Goal: Transaction & Acquisition: Book appointment/travel/reservation

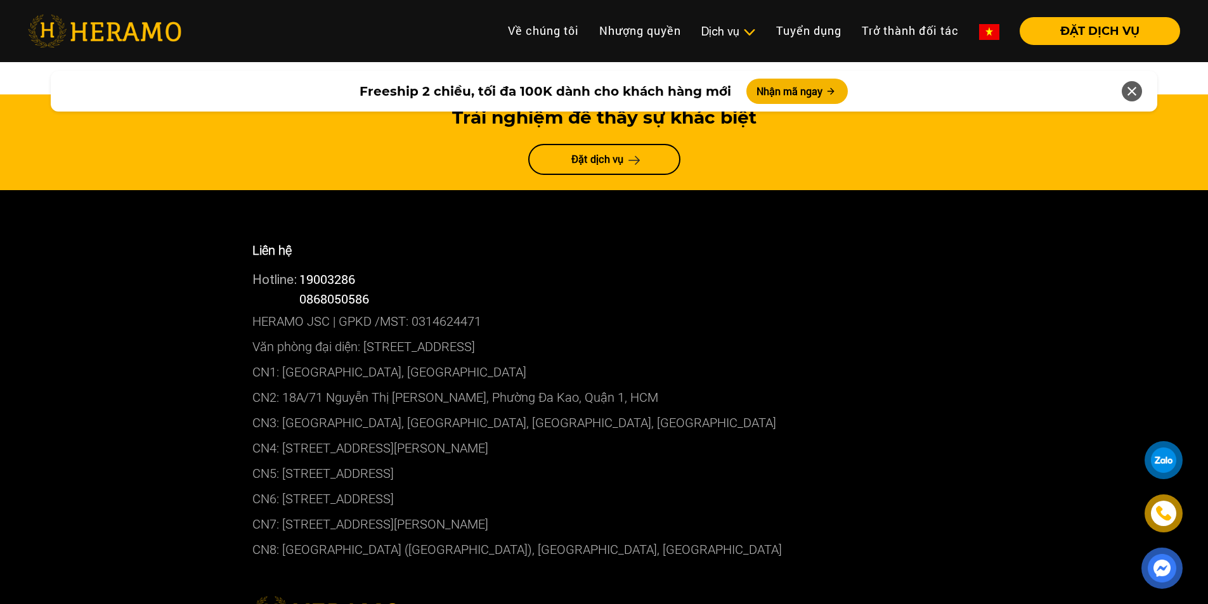
scroll to position [6939, 0]
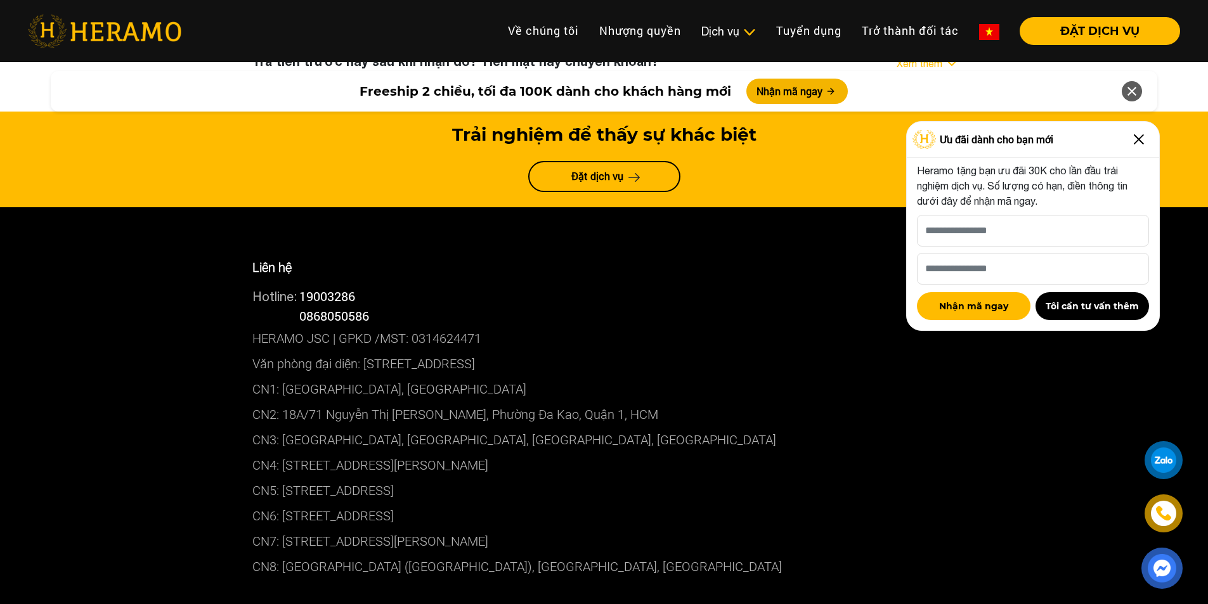
click at [1134, 144] on img at bounding box center [1139, 139] width 20 height 20
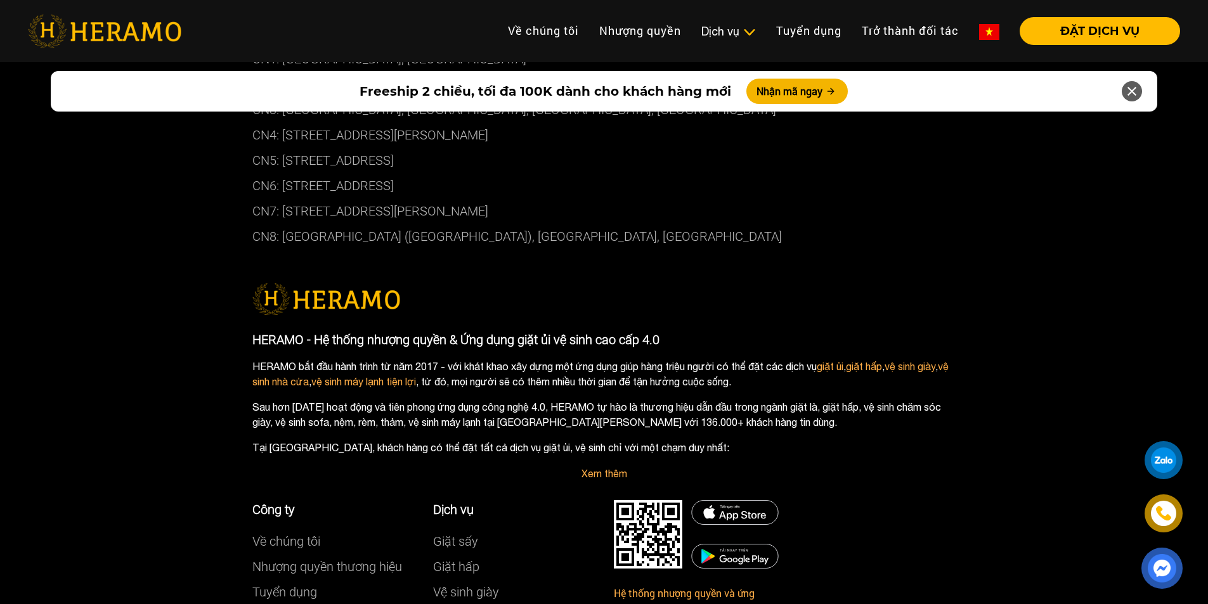
scroll to position [7295, 0]
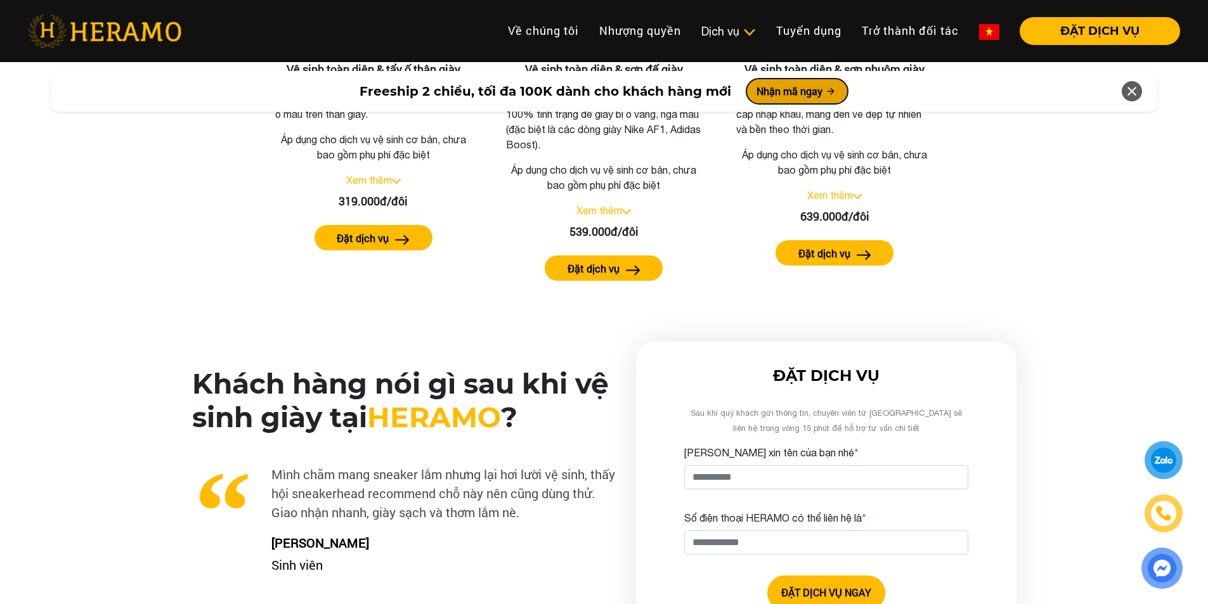
click at [767, 91] on button "Nhận mã ngay" at bounding box center [796, 91] width 101 height 25
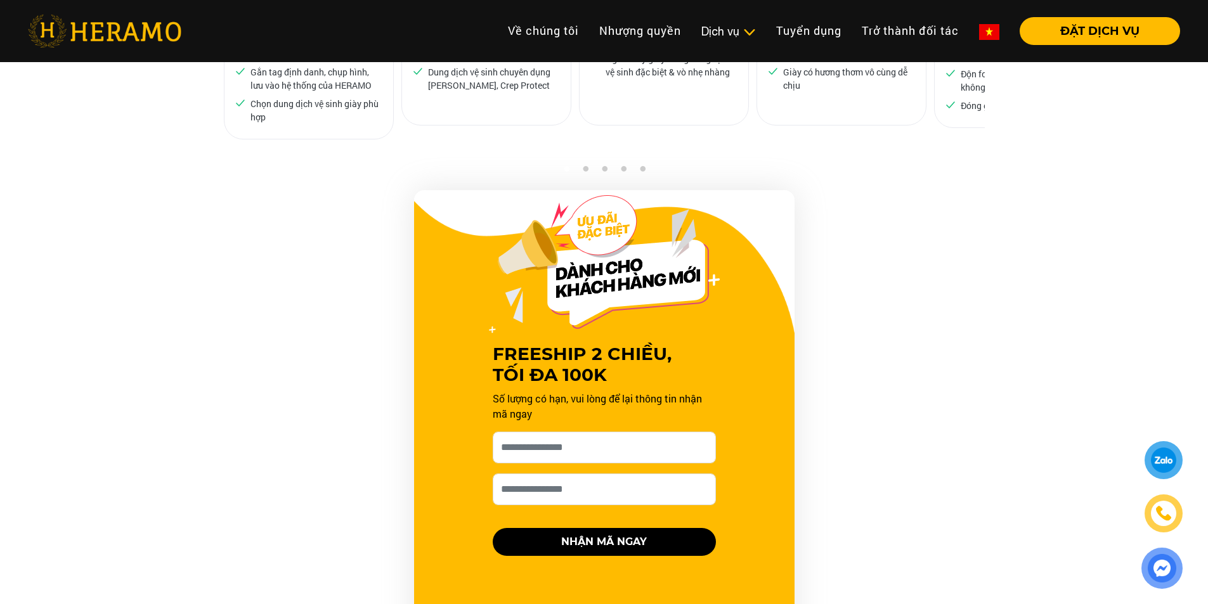
scroll to position [1152, 0]
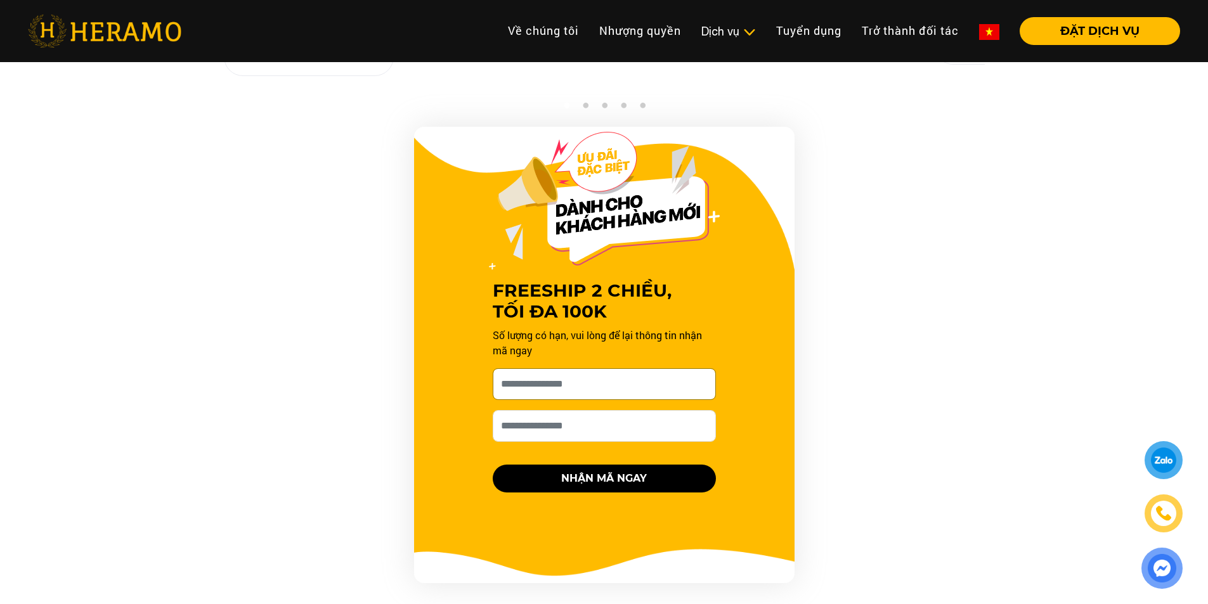
click at [628, 374] on input "[PERSON_NAME] xin tên của bạn nhé *" at bounding box center [604, 384] width 223 height 32
type input "*"
type input "****"
click at [606, 418] on input "Số điện thoại HERAMO có thể liên hệ là *" at bounding box center [604, 426] width 223 height 32
type input "**********"
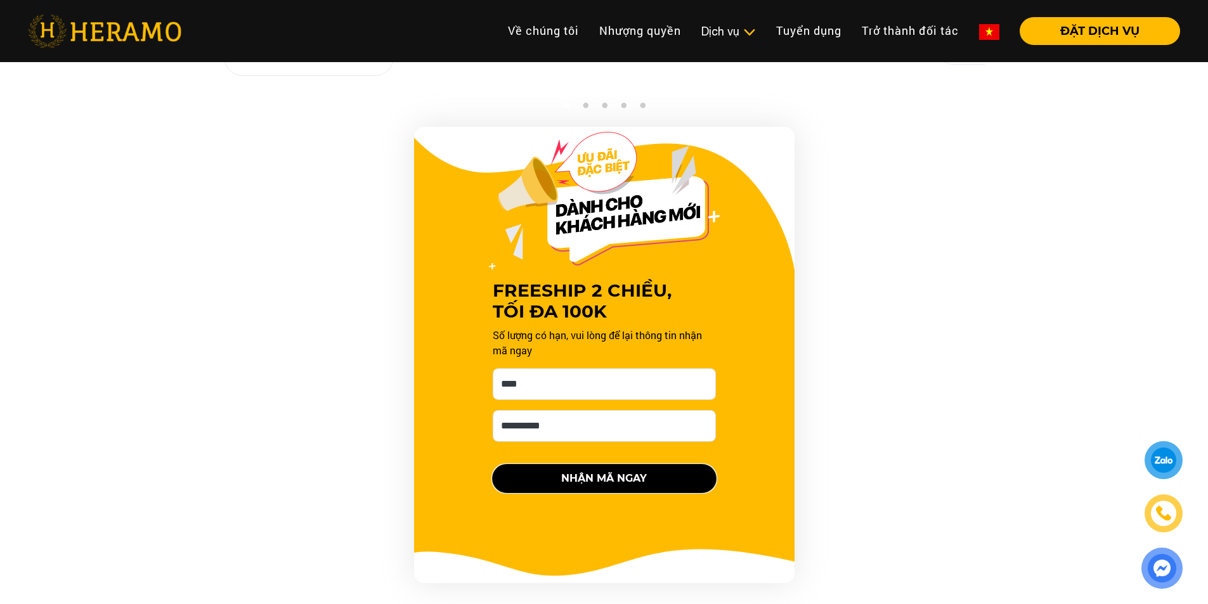
click at [598, 481] on button "NHẬN MÃ NGAY" at bounding box center [604, 479] width 223 height 28
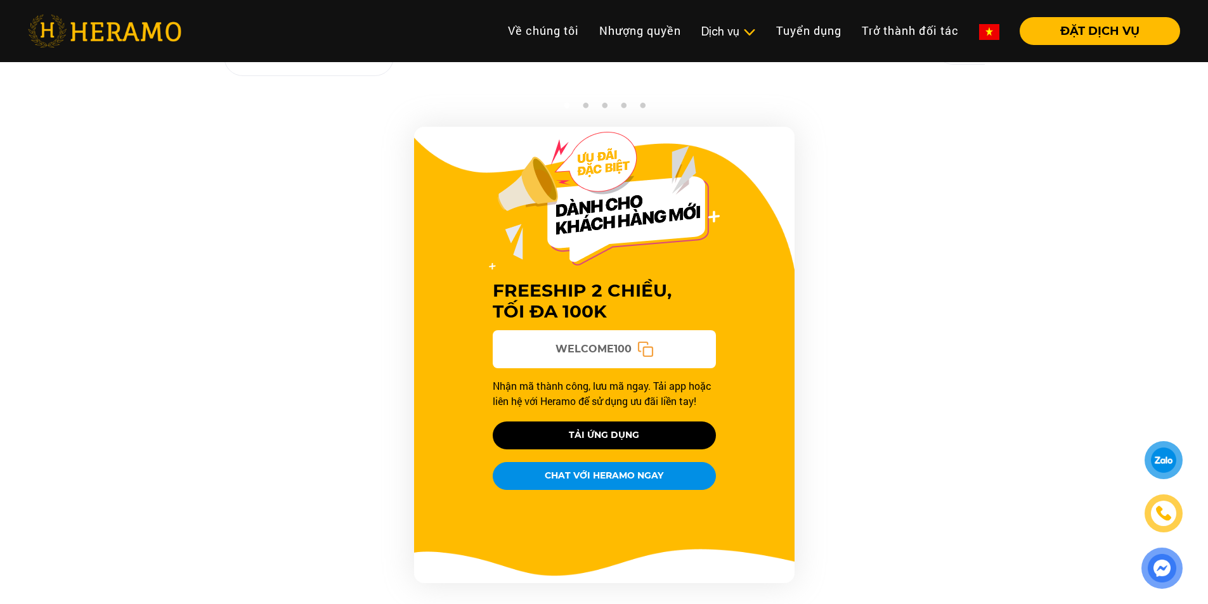
click at [641, 352] on icon at bounding box center [645, 349] width 16 height 16
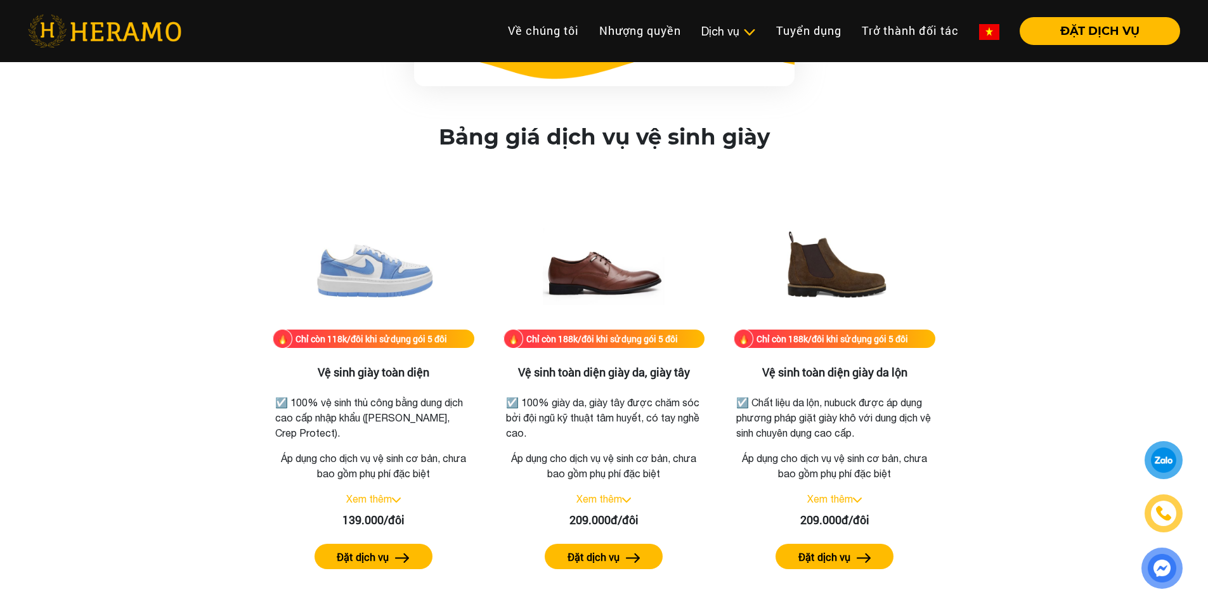
scroll to position [1332, 0]
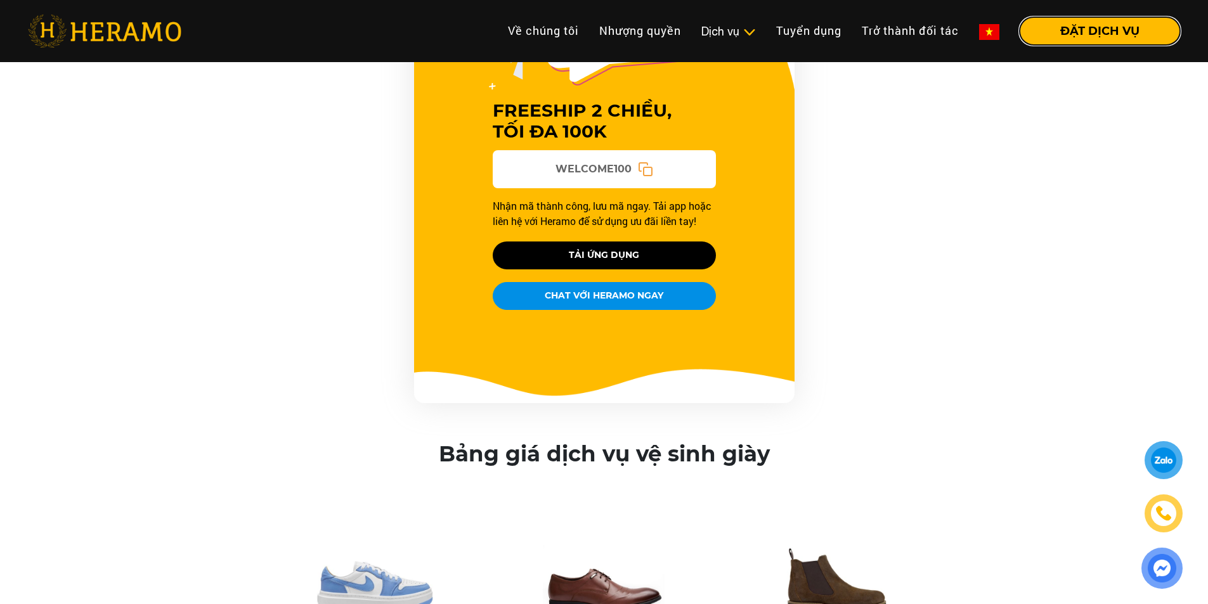
click at [1095, 41] on button "ĐẶT DỊCH VỤ" at bounding box center [1100, 31] width 160 height 28
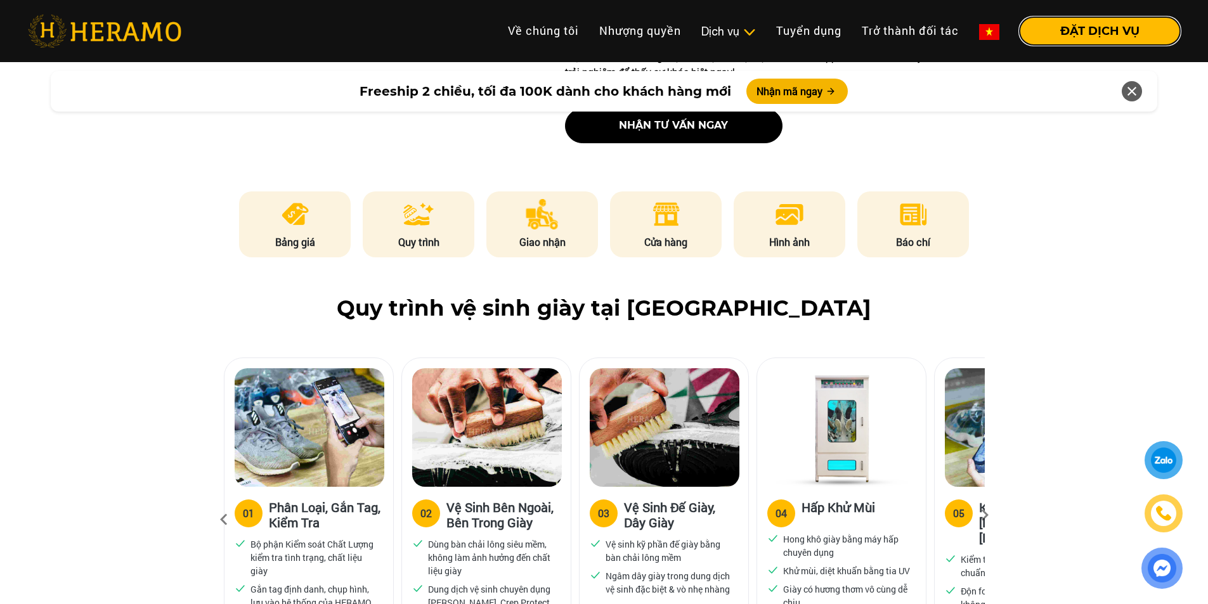
scroll to position [444, 0]
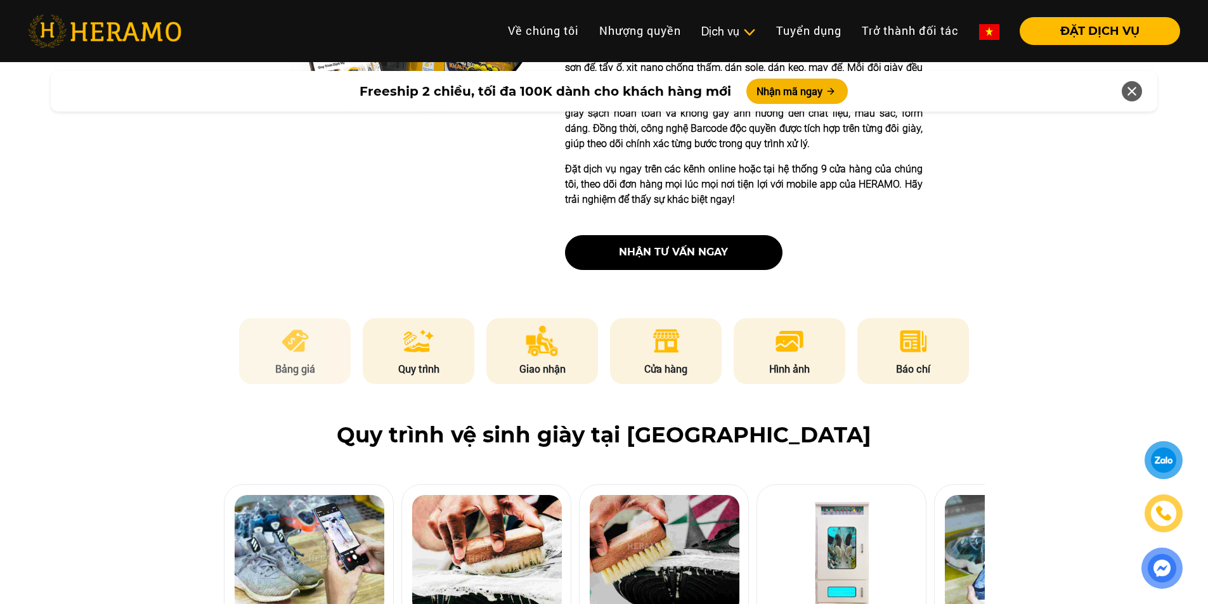
click at [266, 374] on p "Bảng giá" at bounding box center [295, 368] width 112 height 15
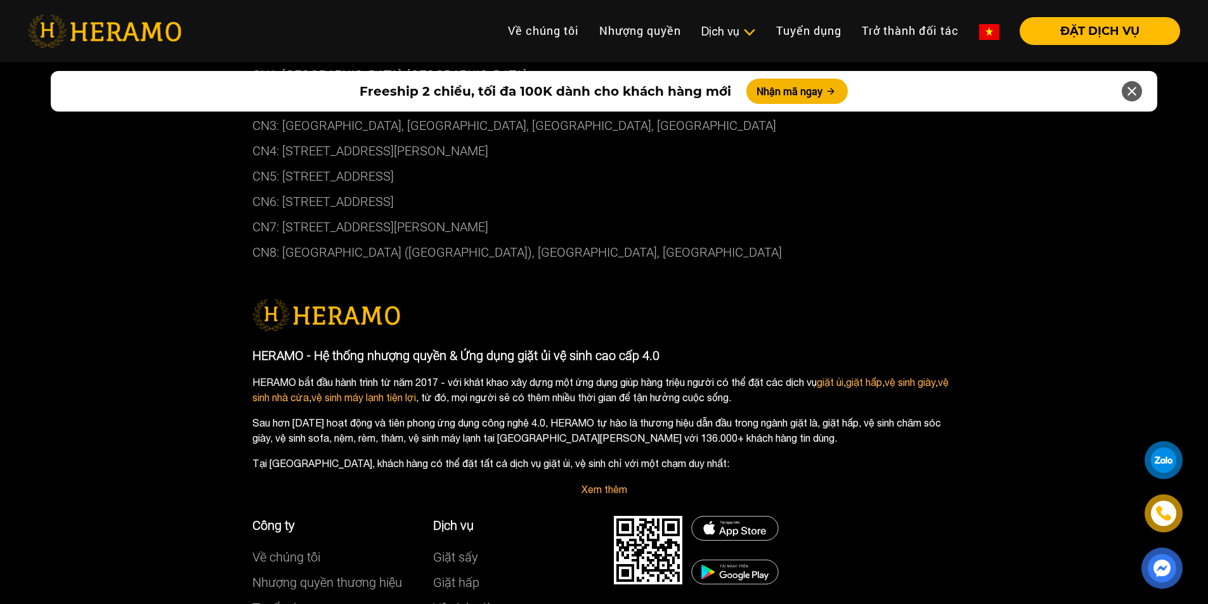
scroll to position [7262, 0]
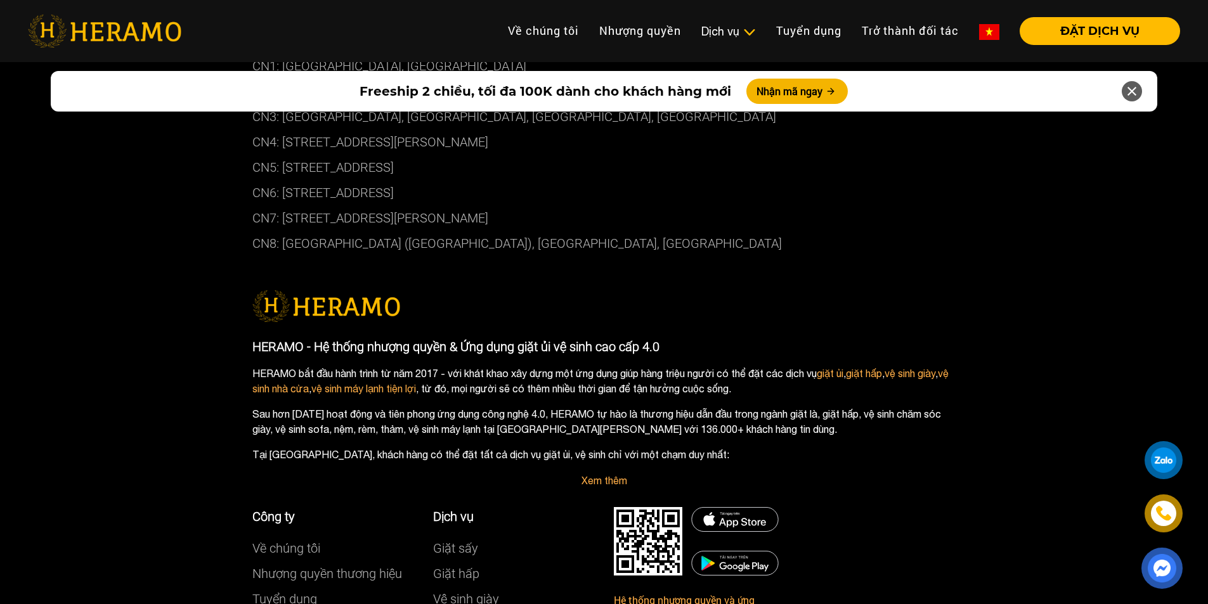
click at [476, 592] on link "Vệ sinh giày" at bounding box center [466, 599] width 66 height 15
click at [478, 592] on link "Vệ sinh giày" at bounding box center [466, 599] width 66 height 15
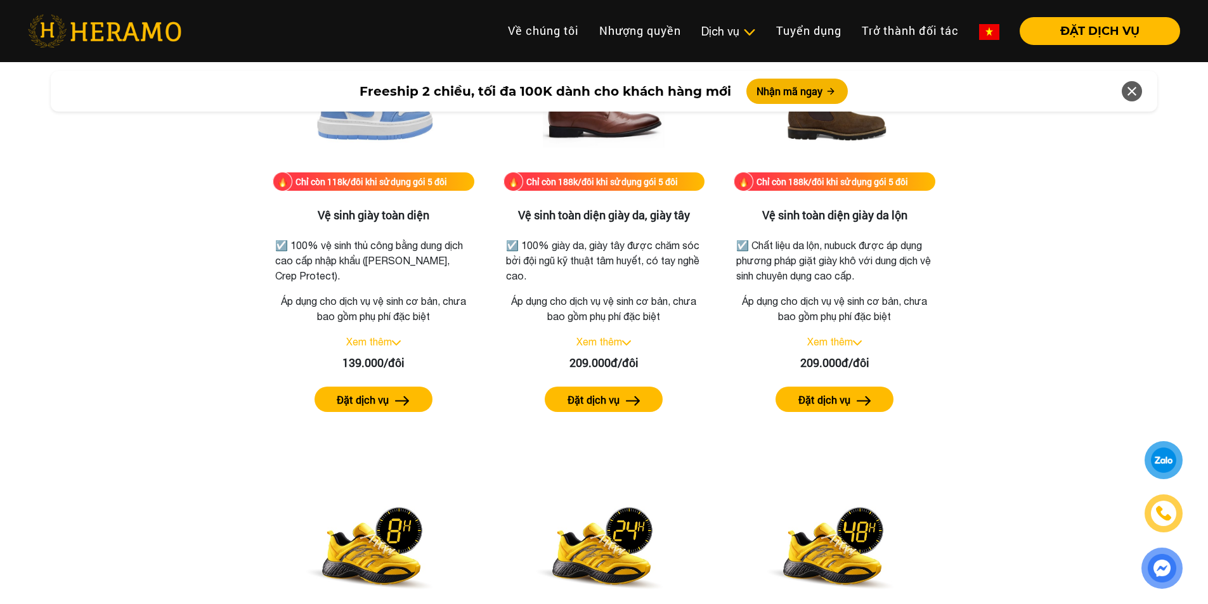
scroll to position [1797, 0]
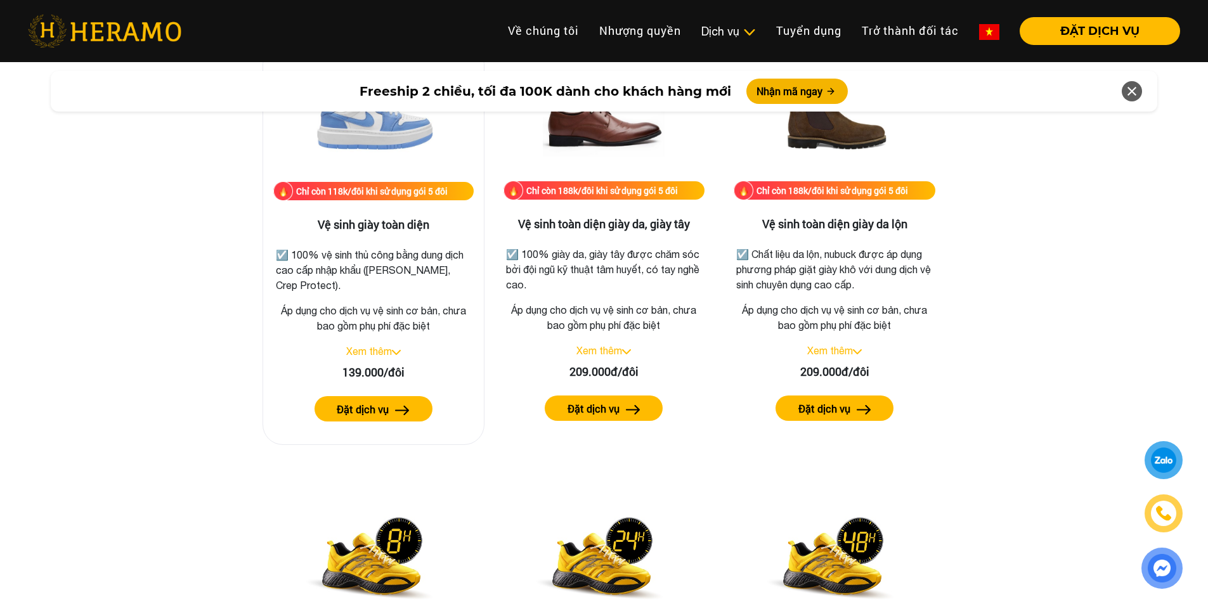
click at [374, 354] on link "Xem thêm" at bounding box center [369, 351] width 46 height 11
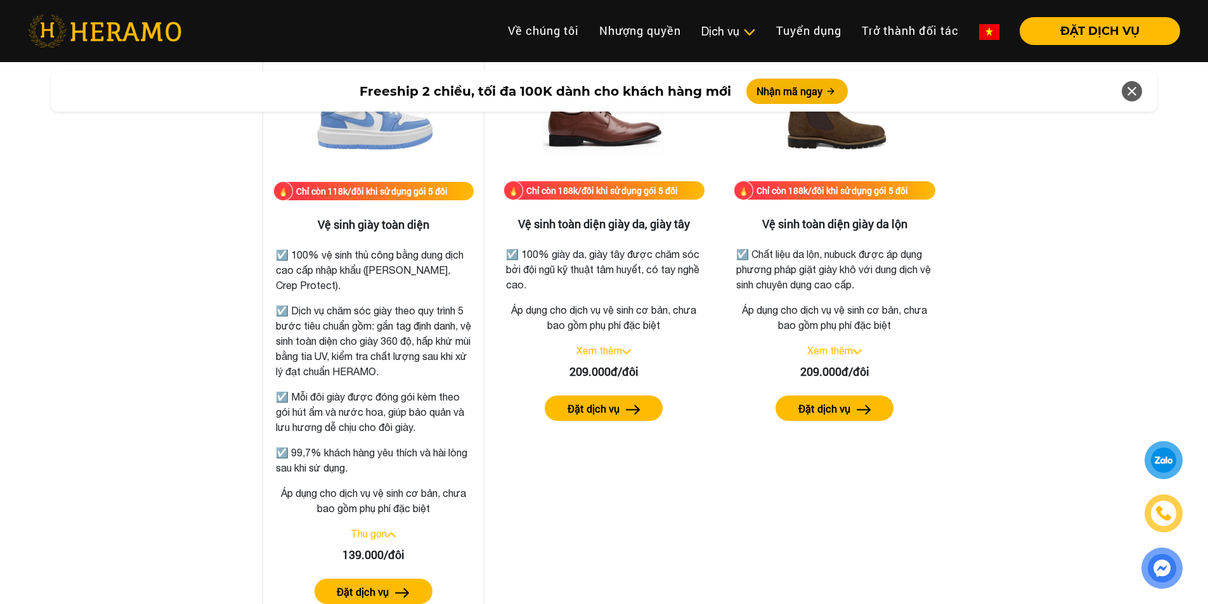
scroll to position [1861, 0]
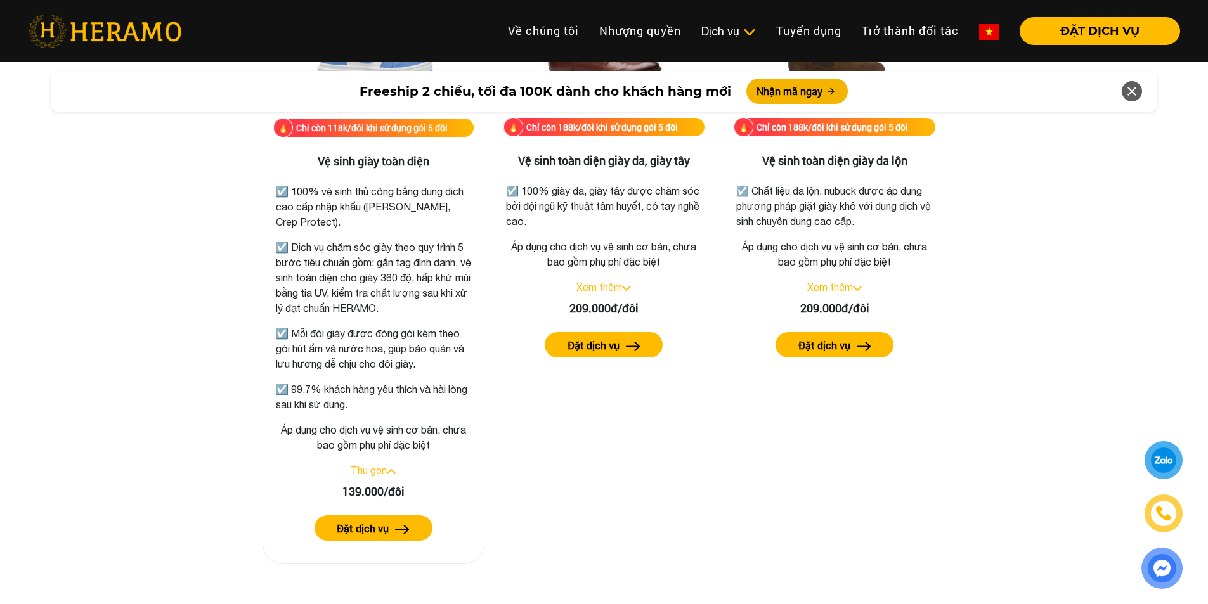
click at [283, 388] on p "☑️ 99,7% khách hàng yêu thích và hài lòng sau khi sử dụng." at bounding box center [373, 397] width 195 height 30
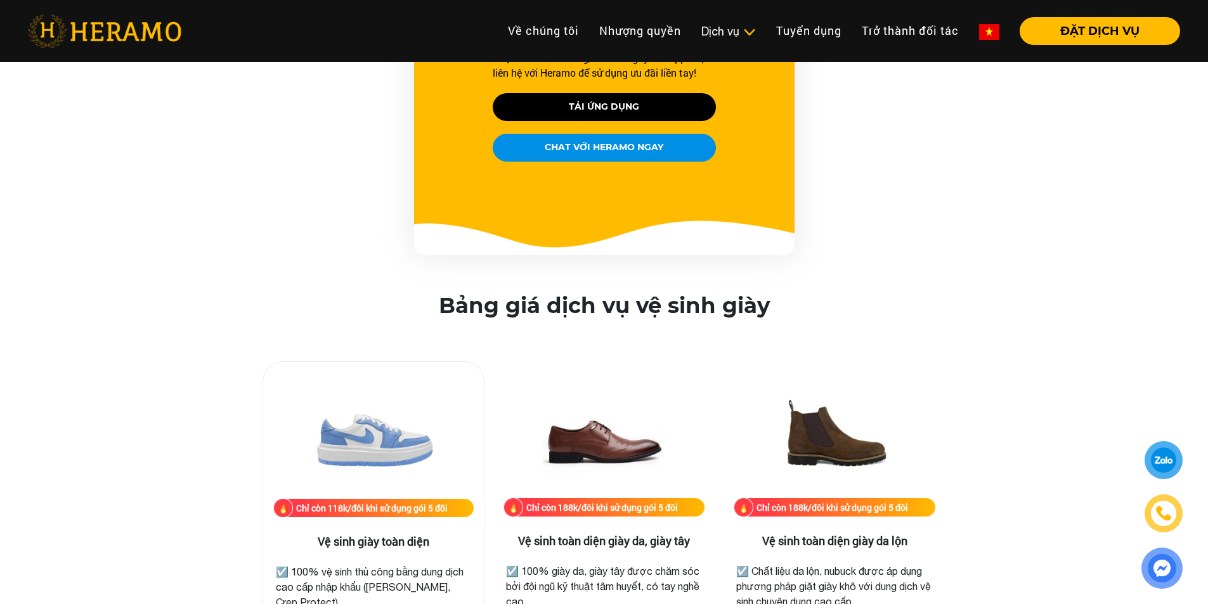
scroll to position [1290, 0]
